Goal: Information Seeking & Learning: Learn about a topic

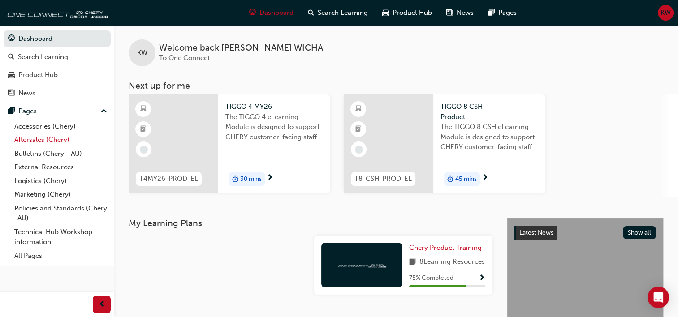
click at [56, 143] on link "Aftersales (Chery)" at bounding box center [61, 140] width 100 height 14
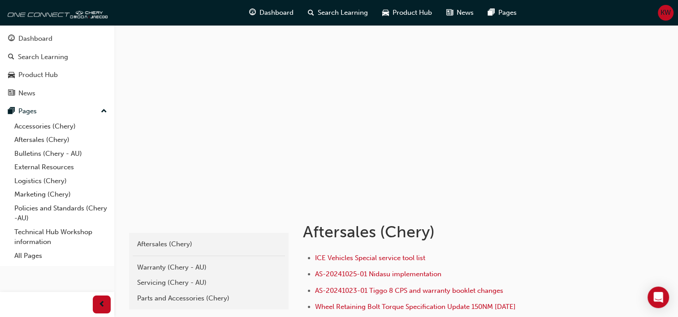
scroll to position [45, 0]
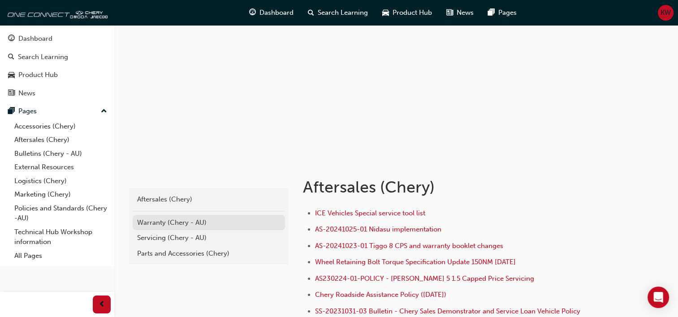
click at [195, 222] on div "Warranty (Chery - AU)" at bounding box center [208, 223] width 143 height 10
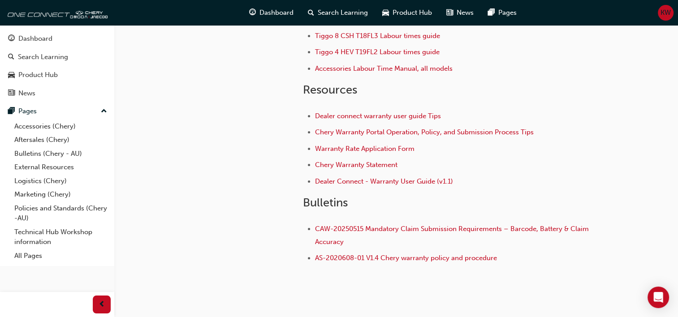
scroll to position [212, 0]
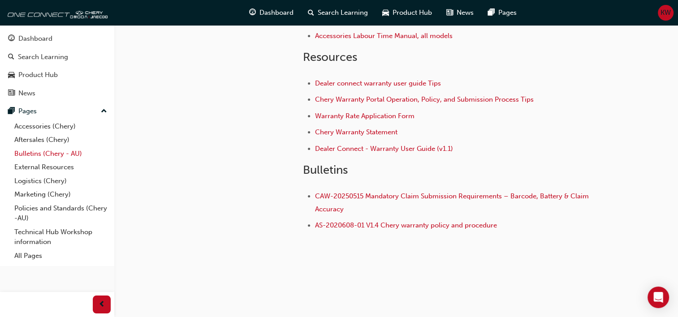
click at [39, 153] on link "Bulletins (Chery - AU)" at bounding box center [61, 154] width 100 height 14
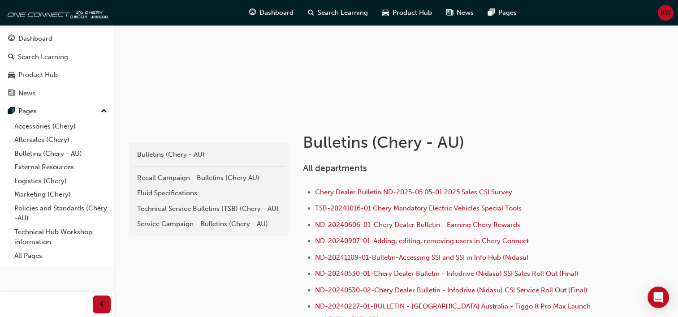
scroll to position [134, 0]
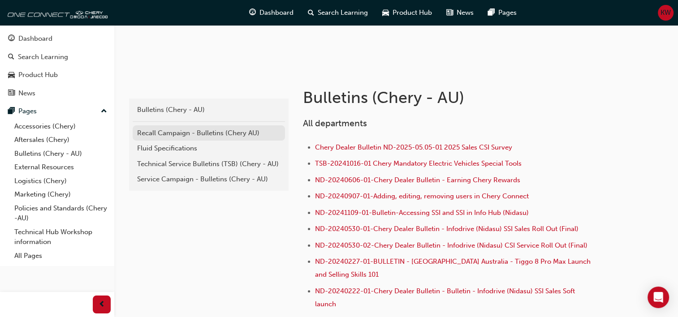
click at [240, 130] on div "Recall Campaign - Bulletins (Chery AU)" at bounding box center [208, 133] width 143 height 10
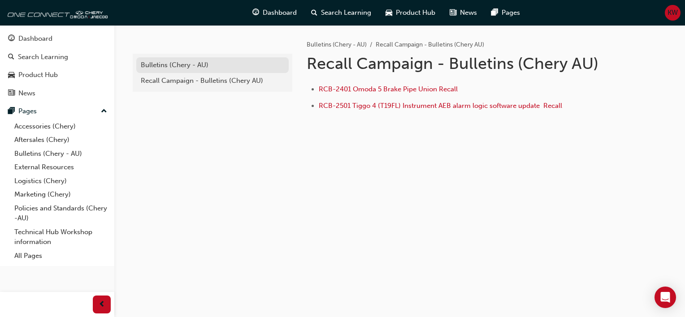
click at [159, 62] on div "Bulletins (Chery - AU)" at bounding box center [212, 65] width 143 height 10
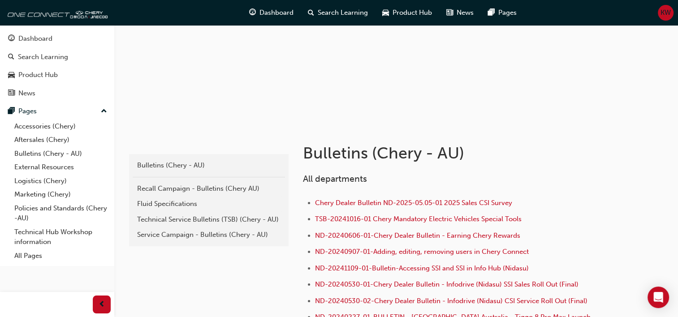
scroll to position [90, 0]
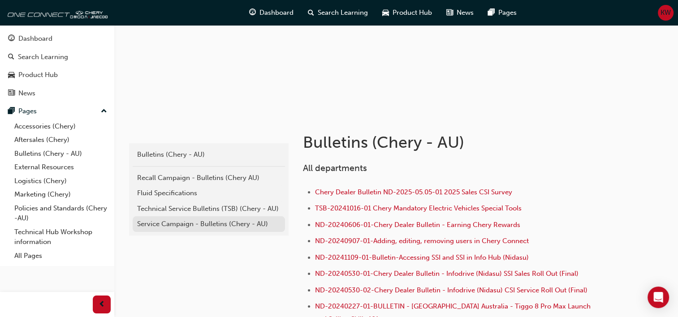
click at [206, 225] on div "Service Campaign - Bulletins (Chery - AU)" at bounding box center [208, 224] width 143 height 10
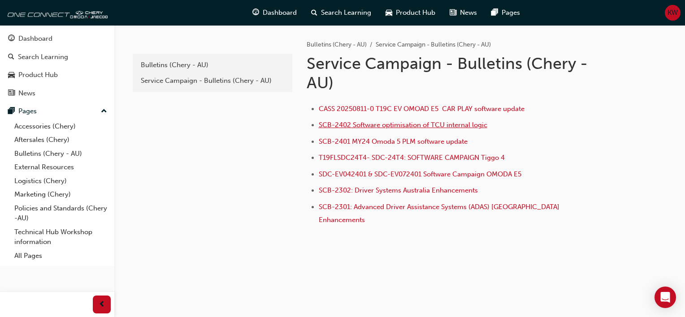
click at [471, 124] on span "SCB-2402 Software optimisation of TCU internal logic" at bounding box center [403, 125] width 168 height 8
